Goal: Information Seeking & Learning: Learn about a topic

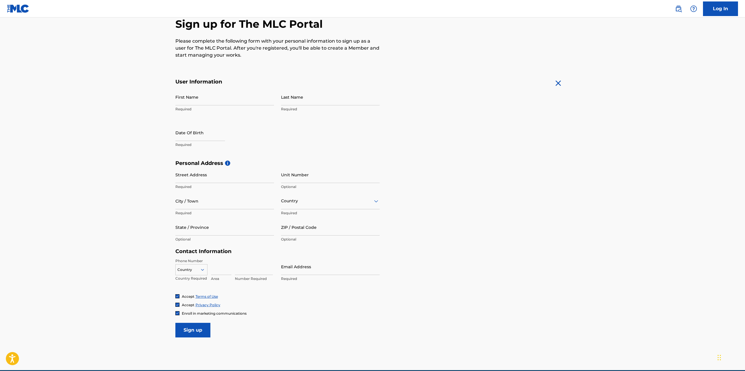
scroll to position [86, 0]
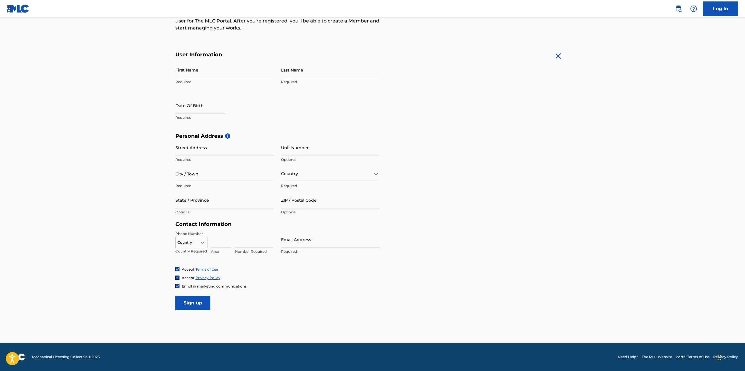
click at [313, 177] on div at bounding box center [330, 173] width 99 height 7
click at [473, 168] on div "Personal Address i Street Address Required Unit Number Optional City / Town Req…" at bounding box center [372, 177] width 395 height 88
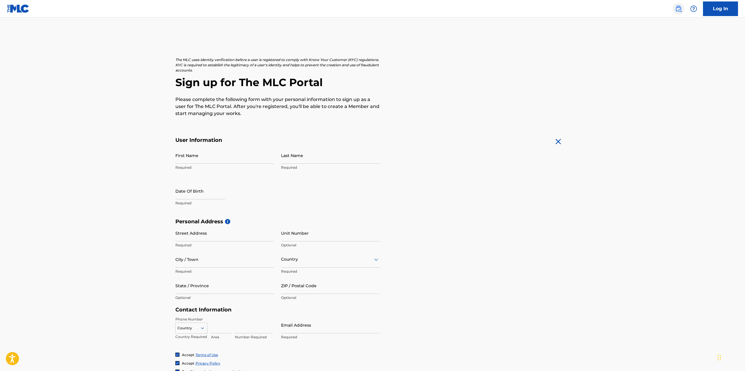
click at [678, 10] on img at bounding box center [678, 8] width 7 height 7
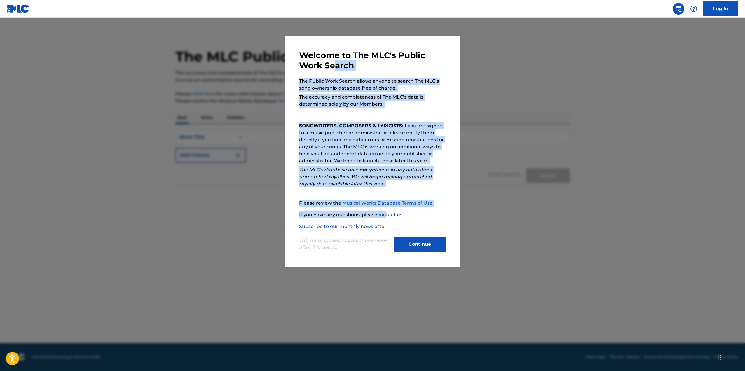
drag, startPoint x: 334, startPoint y: 63, endPoint x: 382, endPoint y: 212, distance: 156.7
click at [386, 212] on div "Welcome to The MLC's Public Work Search The Public Work Search allows anyone to…" at bounding box center [372, 151] width 147 height 203
click at [367, 210] on div "Please review the Musical Works Database Terms of Use If you have any questions…" at bounding box center [372, 215] width 147 height 30
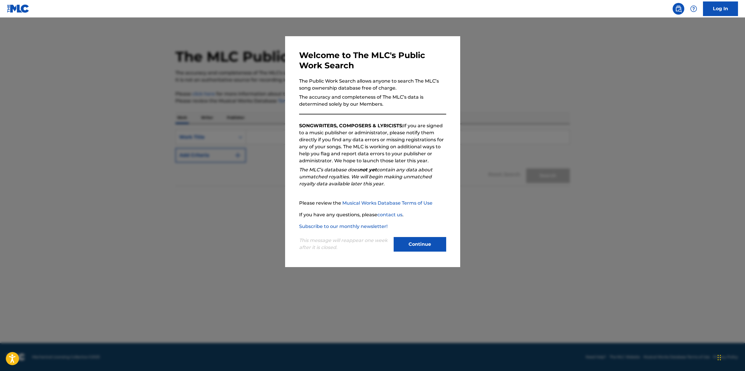
click at [426, 71] on div "Welcome to The MLC's Public Work Search The Public Work Search allows anyone to…" at bounding box center [372, 151] width 147 height 203
click at [673, 60] on div at bounding box center [372, 203] width 745 height 371
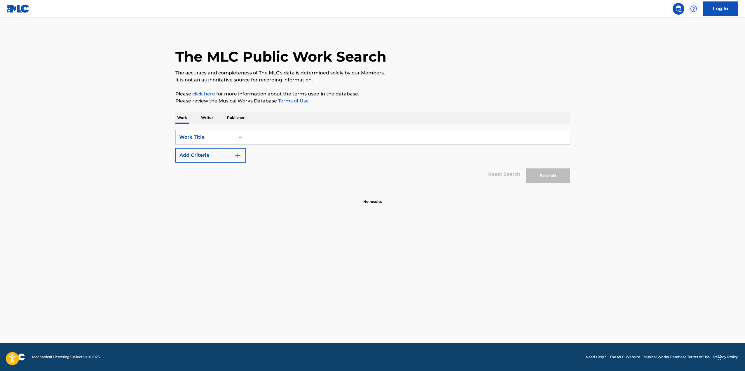
click at [690, 7] on div at bounding box center [694, 9] width 12 height 12
click at [685, 40] on p "View portal intro" at bounding box center [694, 39] width 50 height 14
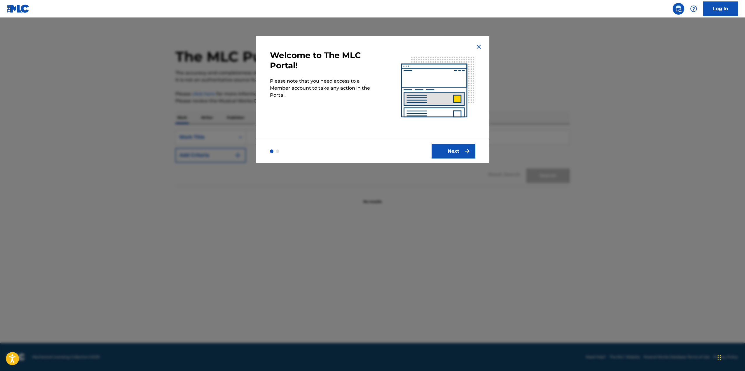
click at [640, 62] on div at bounding box center [372, 203] width 745 height 371
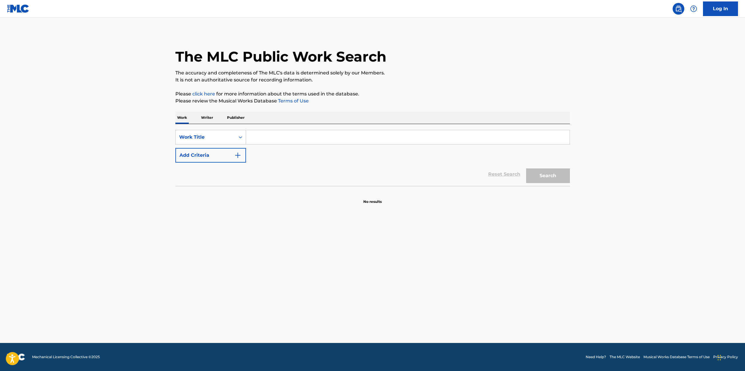
click at [205, 117] on p "Writer" at bounding box center [206, 118] width 15 height 12
click at [236, 116] on p "Publisher" at bounding box center [235, 118] width 21 height 12
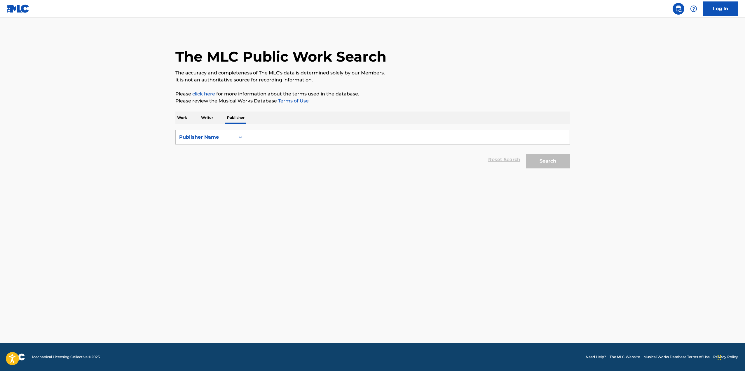
click at [268, 136] on input "Search Form" at bounding box center [408, 137] width 324 height 14
click at [210, 117] on p "Writer" at bounding box center [206, 118] width 15 height 12
click at [185, 116] on p "Work" at bounding box center [181, 118] width 13 height 12
